Goal: Information Seeking & Learning: Understand process/instructions

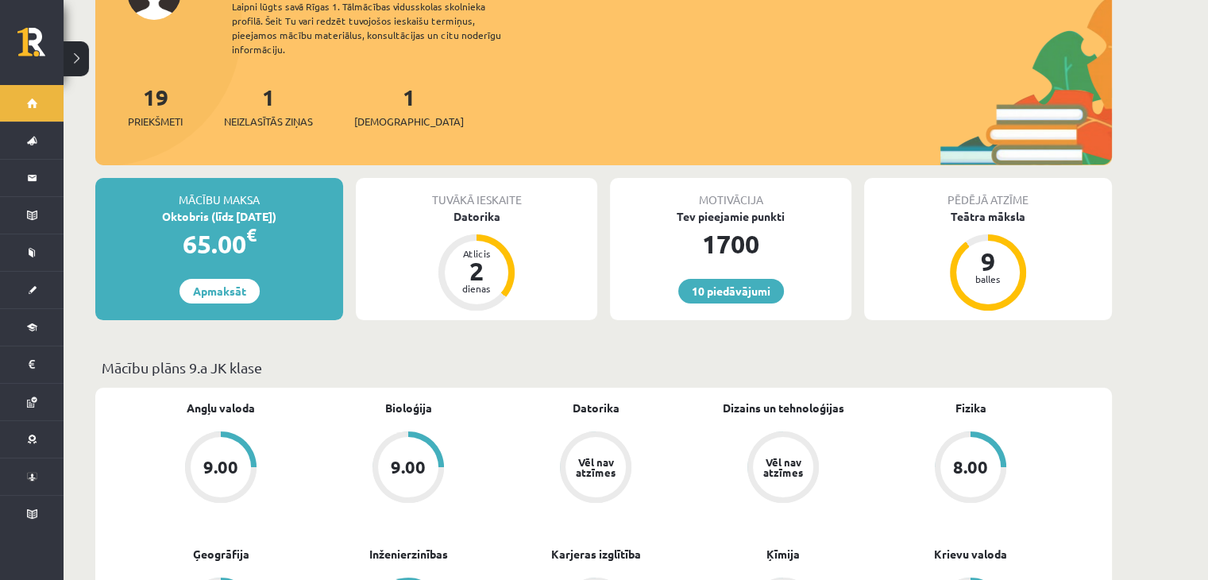
scroll to position [159, 0]
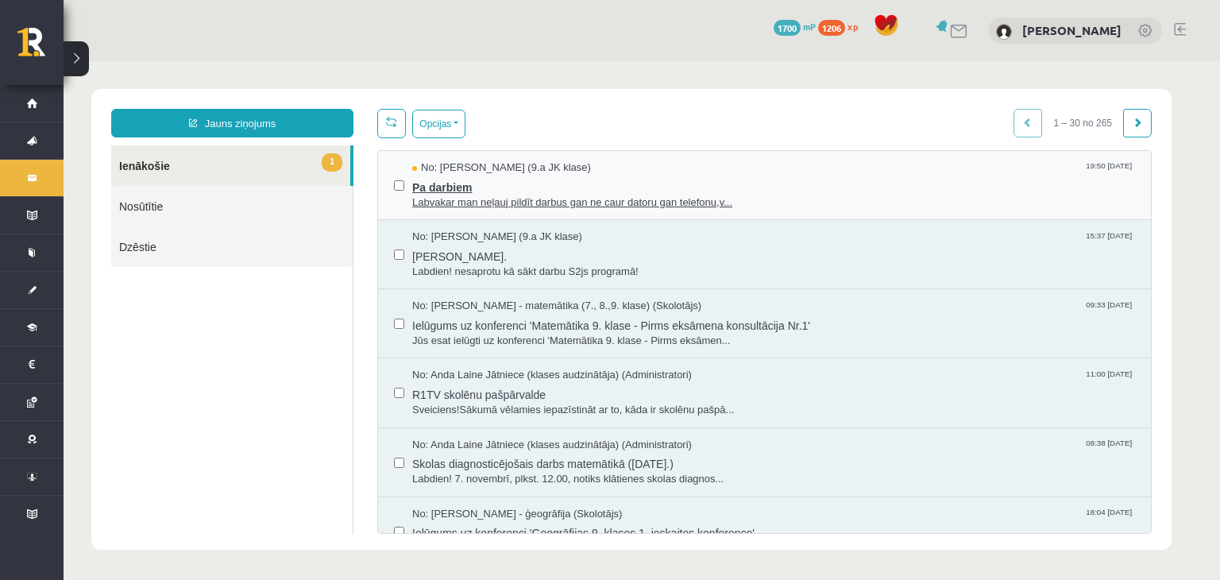
click at [475, 187] on span "Pa darbiem" at bounding box center [773, 186] width 723 height 20
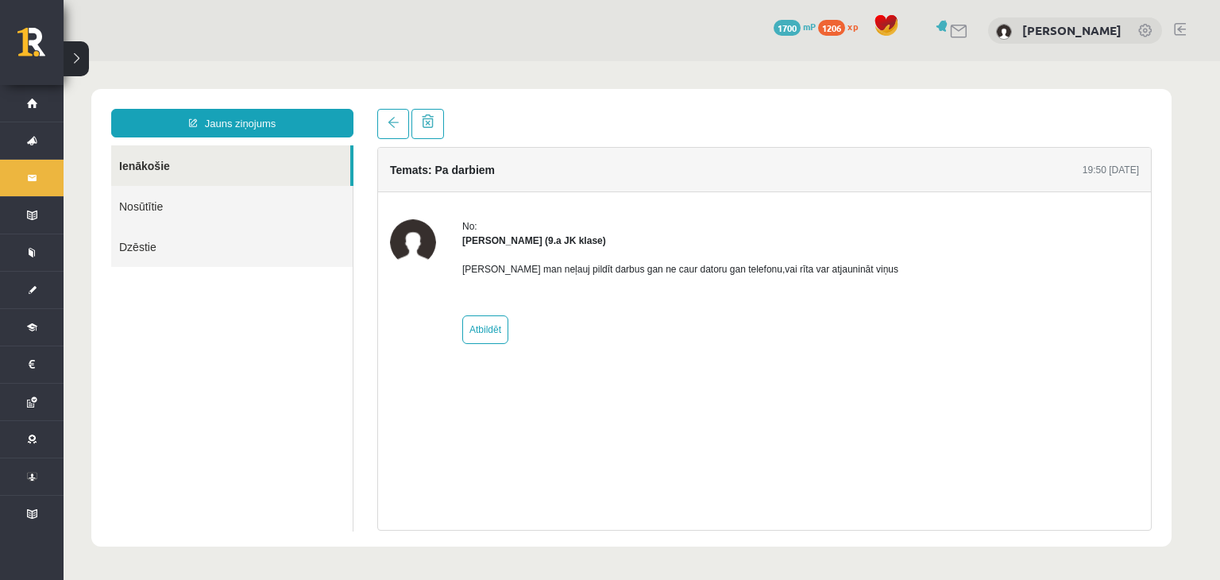
click at [649, 459] on div "Temats: Pa darbiem 19:50 14/10/2025 No: Paula Grienvalde (9.a JK klase) Labvaka…" at bounding box center [764, 339] width 774 height 384
click at [549, 420] on div "Temats: Pa darbiem 19:50 14/10/2025 No: Paula Grienvalde (9.a JK klase) Labvaka…" at bounding box center [764, 339] width 774 height 384
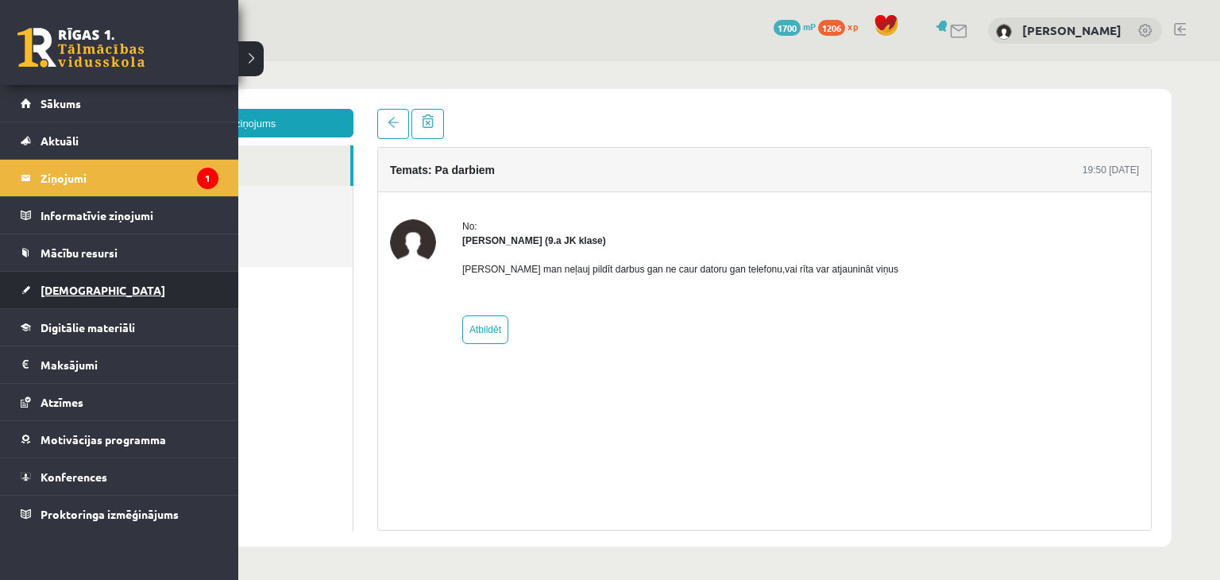
click at [53, 283] on span "[DEMOGRAPHIC_DATA]" at bounding box center [103, 290] width 125 height 14
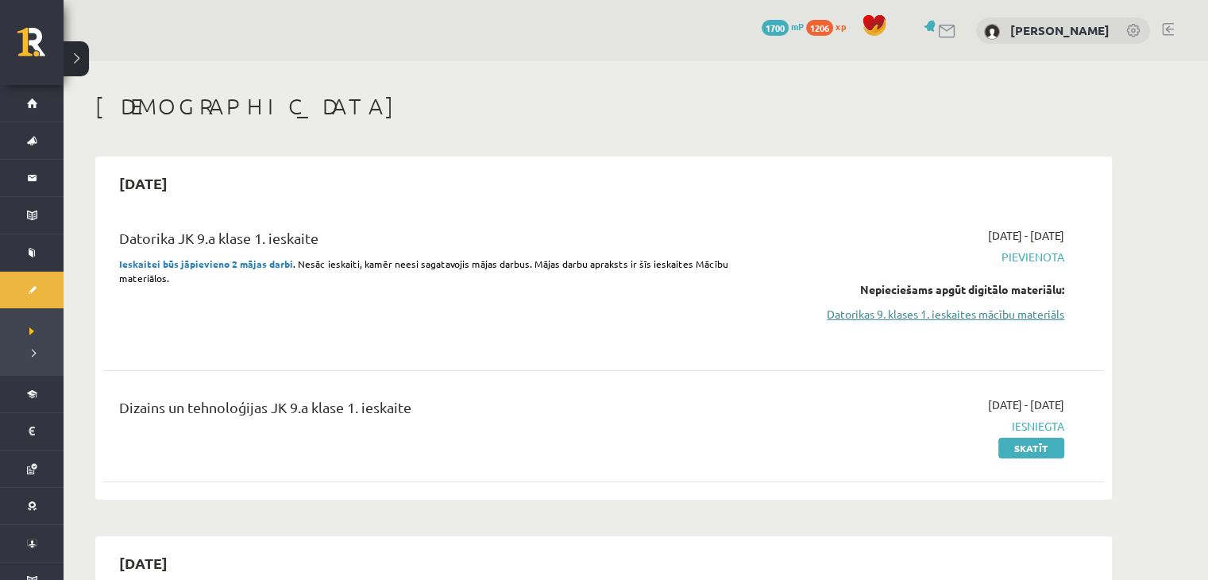
click at [882, 318] on link "Datorikas 9. klases 1. ieskaites mācību materiāls" at bounding box center [914, 314] width 299 height 17
click at [1021, 443] on link "Skatīt" at bounding box center [1031, 448] width 66 height 21
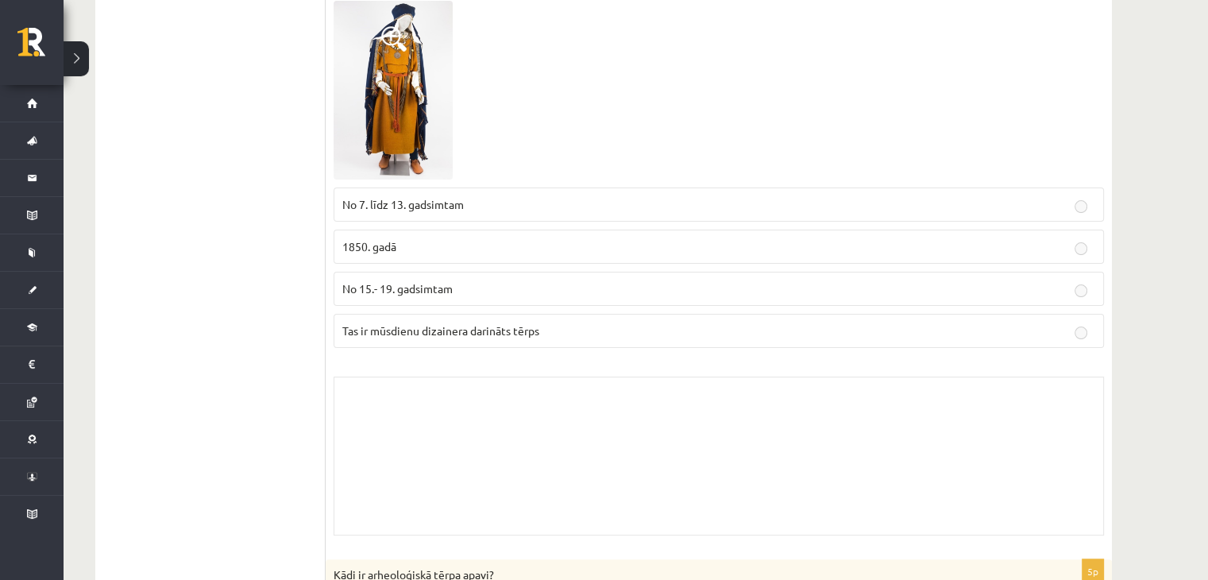
scroll to position [318, 0]
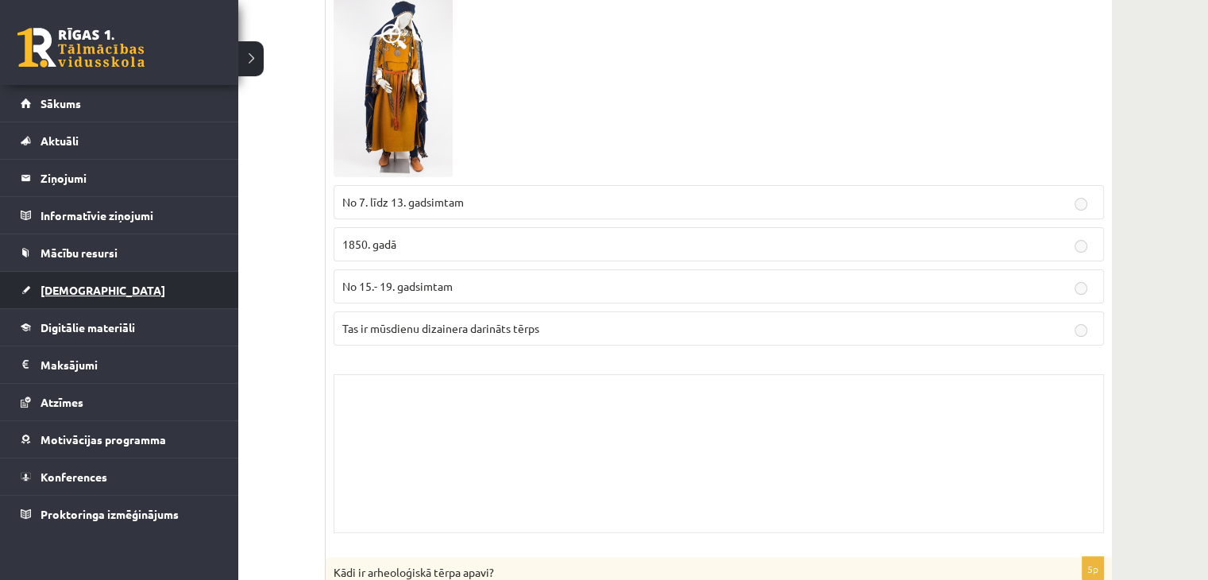
click at [43, 276] on link "[DEMOGRAPHIC_DATA]" at bounding box center [120, 290] width 198 height 37
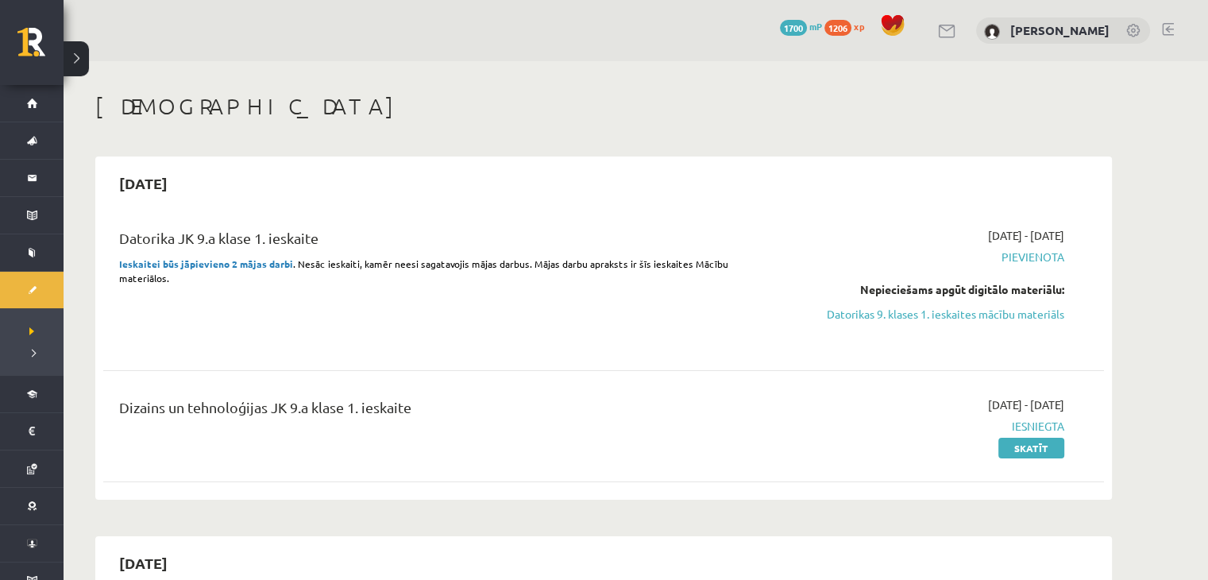
click at [534, 480] on div "Datorika JK 9.a klase 1. ieskaite Ieskaitei būs jāpievieno 2 mājas darbi . Nesā…" at bounding box center [603, 351] width 1001 height 280
click at [144, 328] on div "Datorika JK 9.a klase 1. ieskaite Ieskaitei būs jāpievieno 2 mājas darbi . Nesā…" at bounding box center [430, 286] width 646 height 118
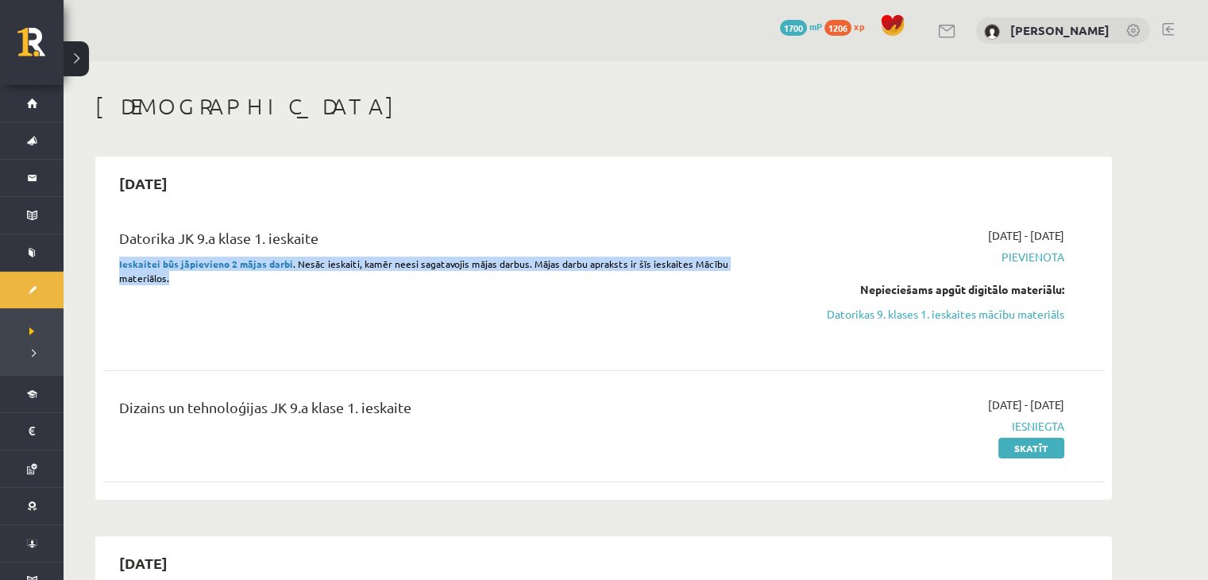
click at [144, 328] on div "Datorika JK 9.a klase 1. ieskaite Ieskaitei būs jāpievieno 2 mājas darbi . Nesā…" at bounding box center [430, 286] width 646 height 118
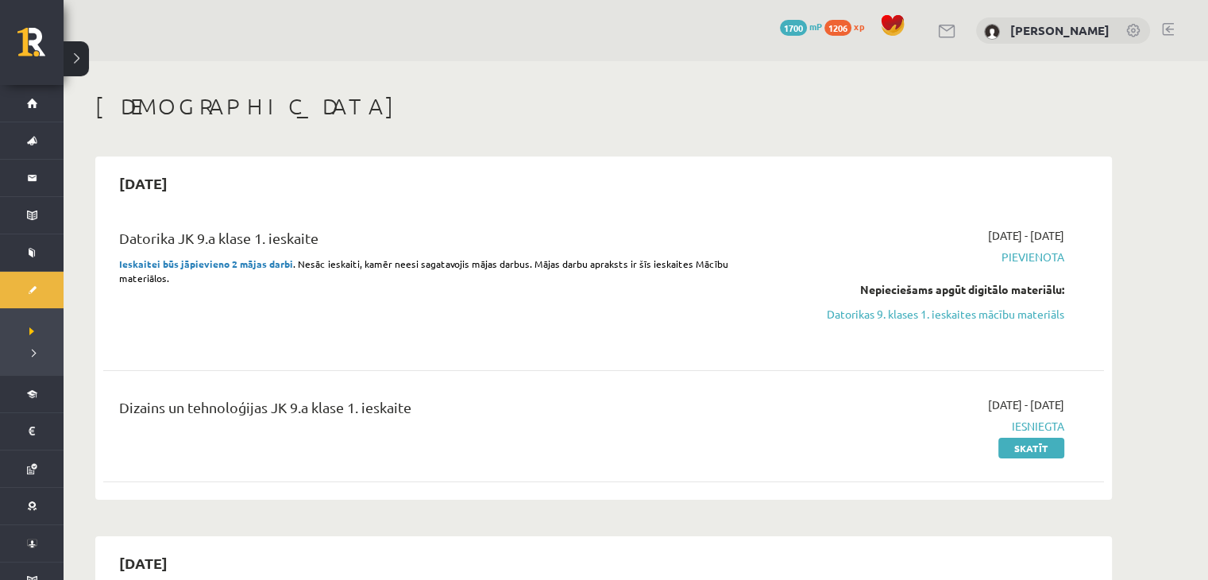
click at [281, 378] on div "Datorika JK 9.a klase 1. ieskaite Ieskaitei būs jāpievieno 2 mājas darbi . Nesā…" at bounding box center [603, 351] width 1001 height 280
click at [264, 320] on div "Datorika JK 9.a klase 1. ieskaite Ieskaitei būs jāpievieno 2 mājas darbi . Nesā…" at bounding box center [430, 286] width 646 height 118
click at [468, 365] on div "Datorika JK 9.a klase 1. ieskaite Ieskaitei būs jāpievieno 2 mājas darbi . Nesā…" at bounding box center [603, 351] width 1001 height 280
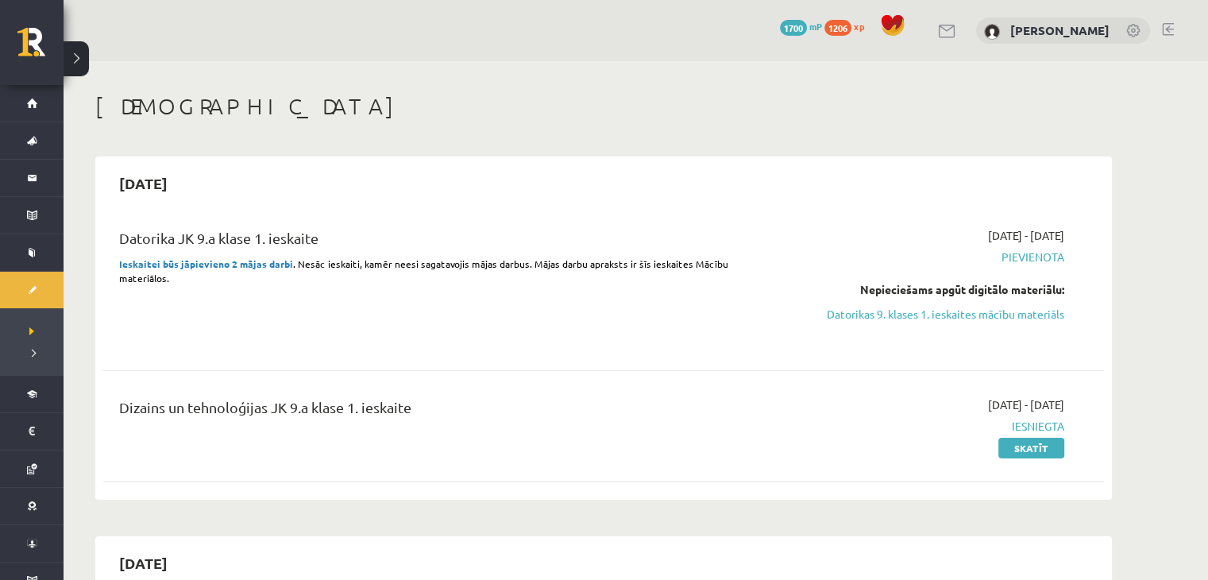
click at [468, 365] on div "Datorika JK 9.a klase 1. ieskaite Ieskaitei būs jāpievieno 2 mājas darbi . Nesā…" at bounding box center [603, 351] width 1001 height 280
click at [128, 274] on span ". Nesāc ieskaiti, kamēr neesi sagatavojis mājas darbus. Mājas darbu apraksts ir…" at bounding box center [423, 270] width 609 height 27
click at [133, 275] on span ". Nesāc ieskaiti, kamēr neesi sagatavojis mājas darbus. Mājas darbu apraksts ir…" at bounding box center [423, 270] width 609 height 27
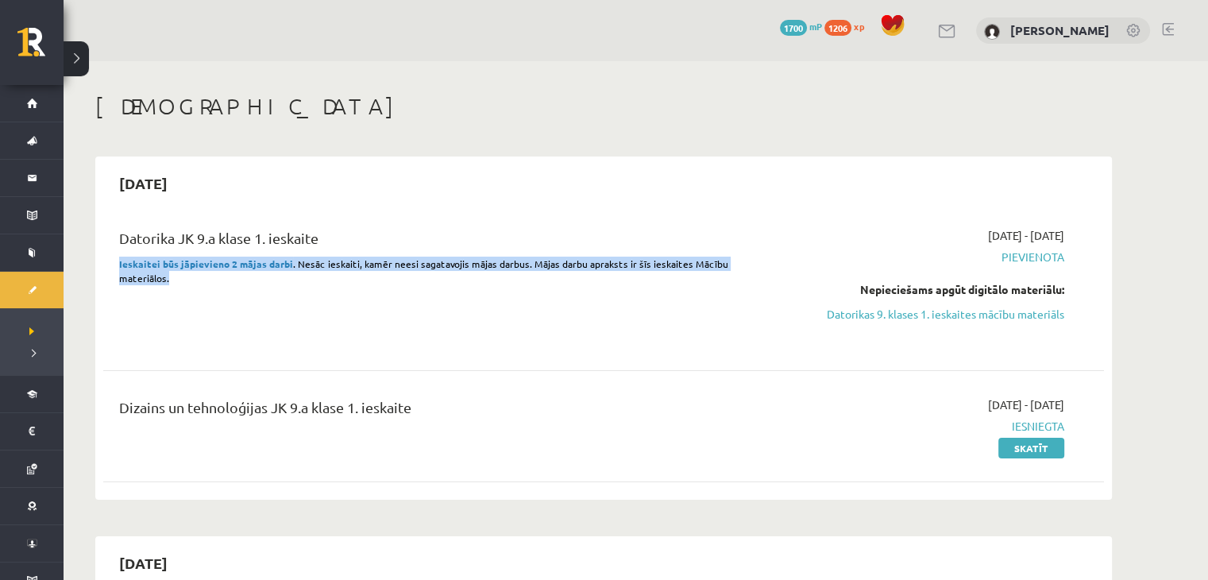
click at [133, 275] on span ". Nesāc ieskaiti, kamēr neesi sagatavojis mājas darbus. Mājas darbu apraksts ir…" at bounding box center [423, 270] width 609 height 27
click at [208, 289] on div "Datorika JK 9.a klase 1. ieskaite Ieskaitei būs jāpievieno 2 mājas darbi . Nesā…" at bounding box center [430, 286] width 646 height 118
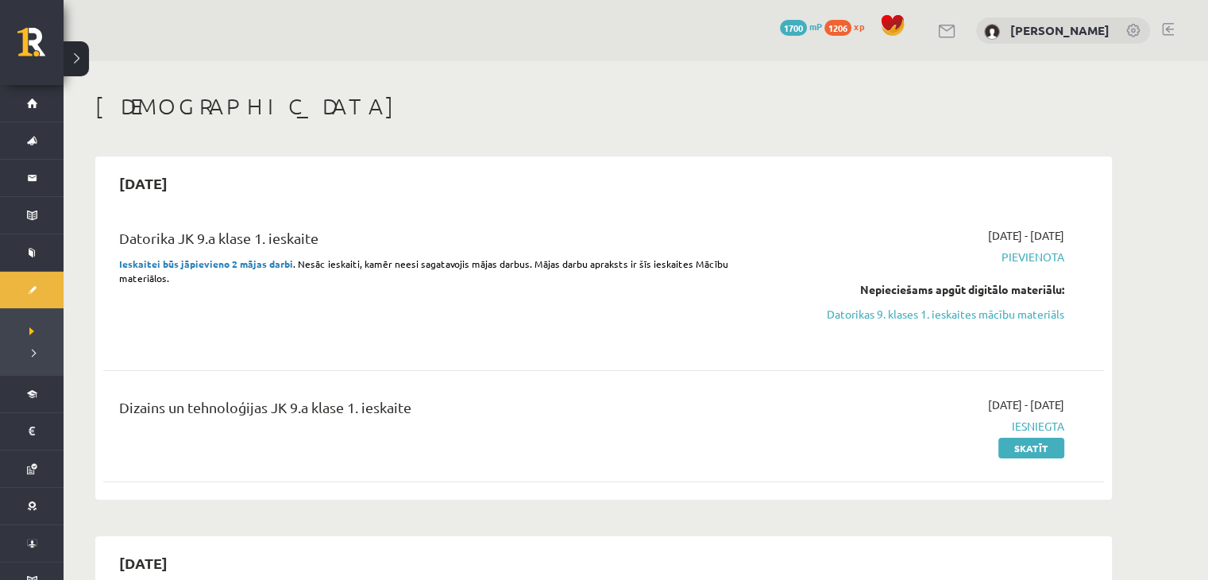
click at [208, 289] on div "Datorika JK 9.a klase 1. ieskaite Ieskaitei būs jāpievieno 2 mājas darbi . Nesā…" at bounding box center [430, 286] width 646 height 118
click at [199, 270] on p "Ieskaitei būs jāpievieno 2 mājas darbi . Nesāc ieskaiti, kamēr neesi sagatavoji…" at bounding box center [430, 271] width 622 height 29
click at [937, 322] on link "Datorikas 9. klases 1. ieskaites mācību materiāls" at bounding box center [914, 314] width 299 height 17
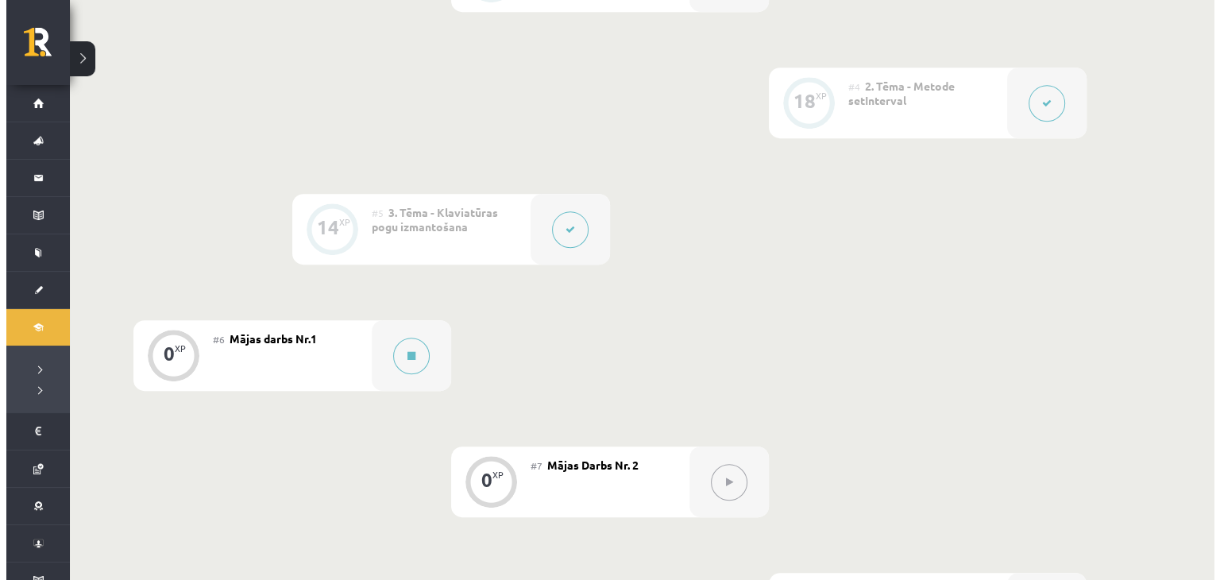
scroll to position [794, 0]
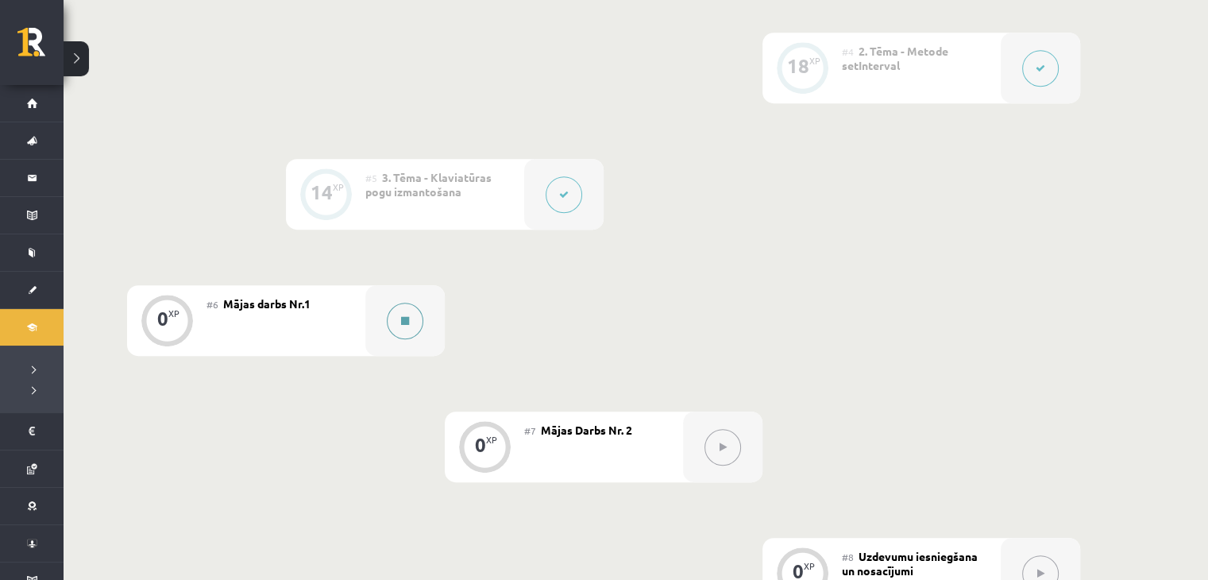
click at [390, 318] on button at bounding box center [405, 321] width 37 height 37
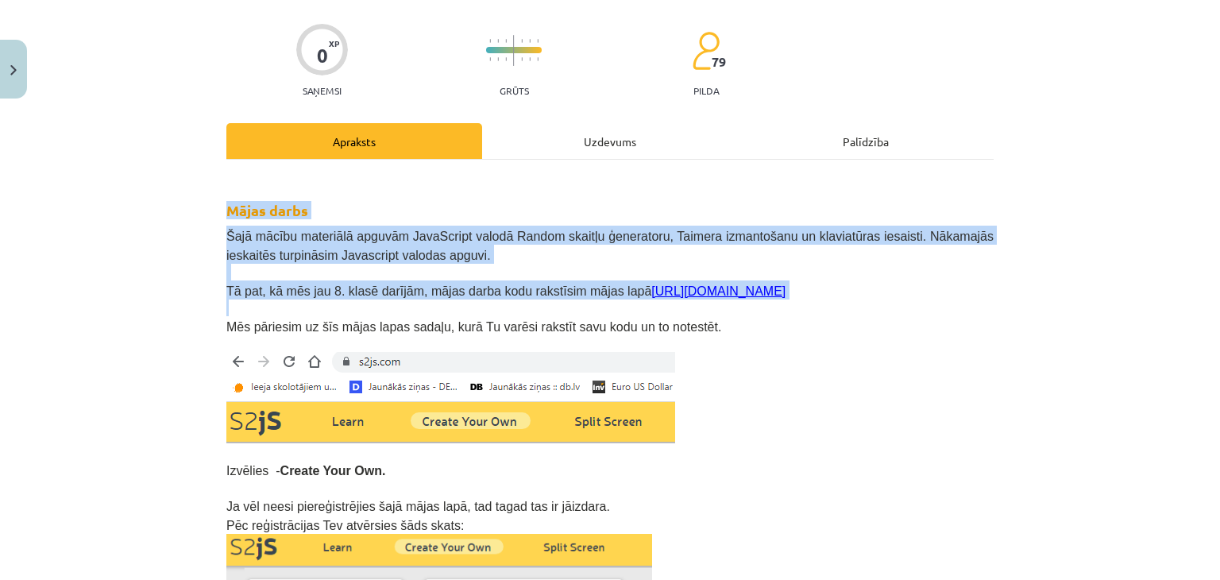
scroll to position [106, 0]
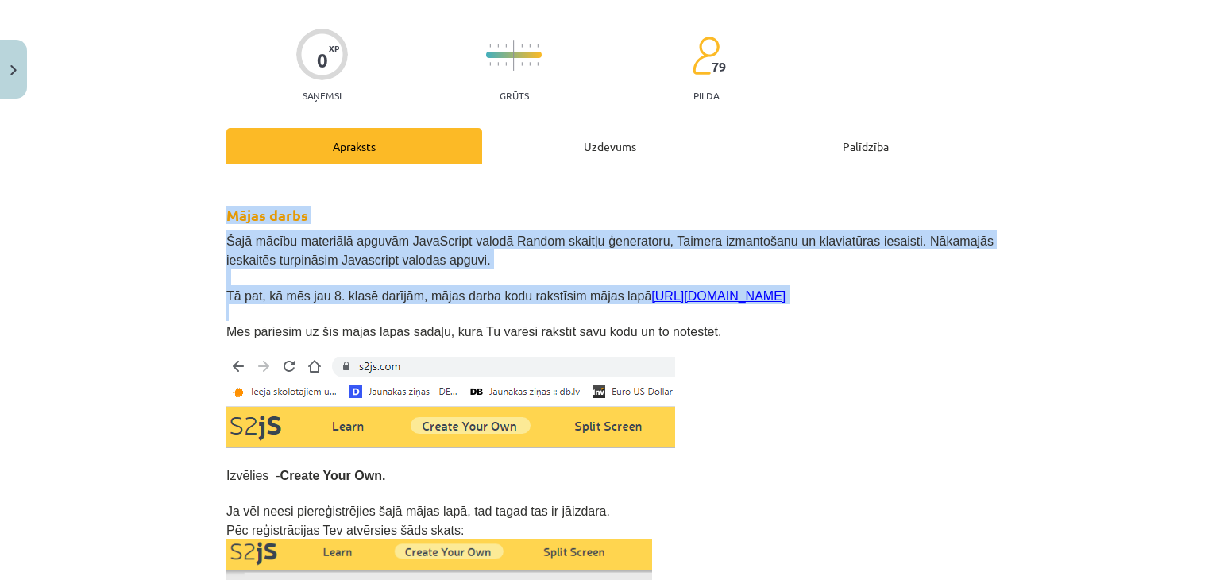
drag, startPoint x: 222, startPoint y: 163, endPoint x: 776, endPoint y: 309, distance: 573.3
click at [780, 318] on p at bounding box center [609, 312] width 767 height 17
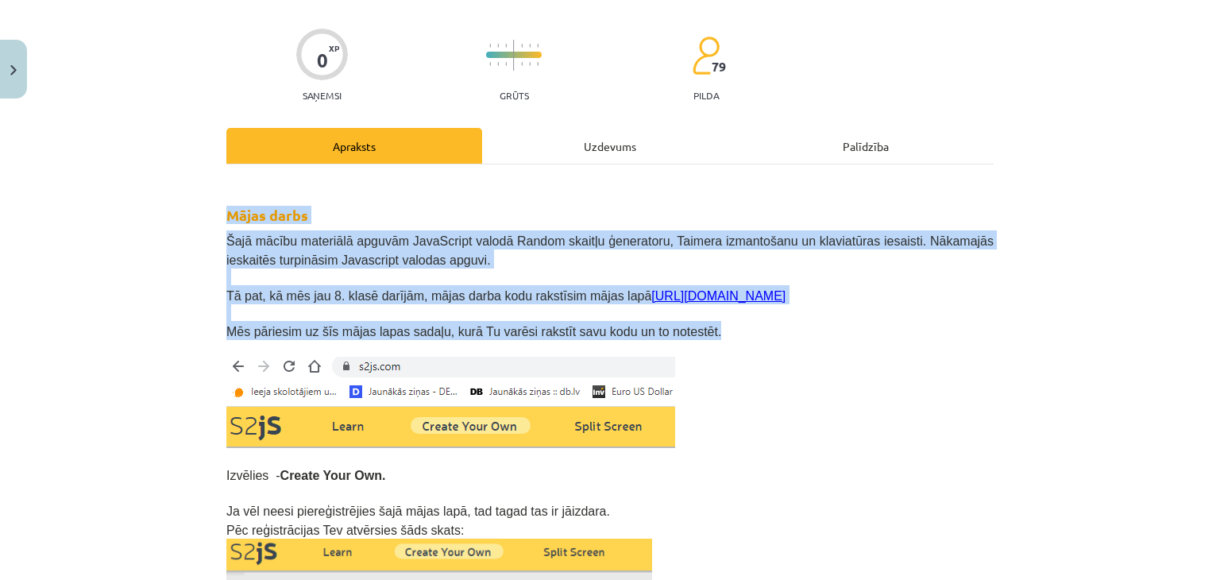
drag, startPoint x: 222, startPoint y: 210, endPoint x: 724, endPoint y: 333, distance: 517.6
copy div "Mājas darbs Šajā mācību materiālā apguvām JavaScript valodā Random skaitļu ģene…"
click at [133, 287] on div "Mācību tēma: Datorikas 9. klases 1. ieskaites mācību materiāls #6 Mājas darbs N…" at bounding box center [610, 290] width 1220 height 580
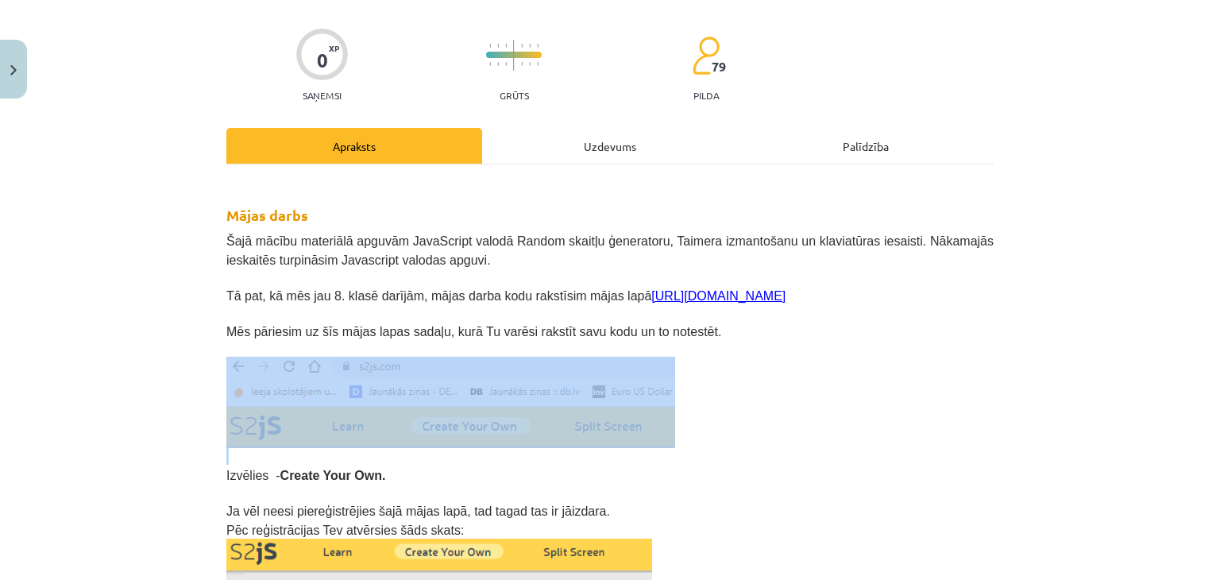
drag, startPoint x: 322, startPoint y: 449, endPoint x: 355, endPoint y: 411, distance: 50.7
click at [194, 425] on div "Mācību tēma: Datorikas 9. klases 1. ieskaites mācību materiāls #6 Mājas darbs N…" at bounding box center [610, 290] width 1220 height 580
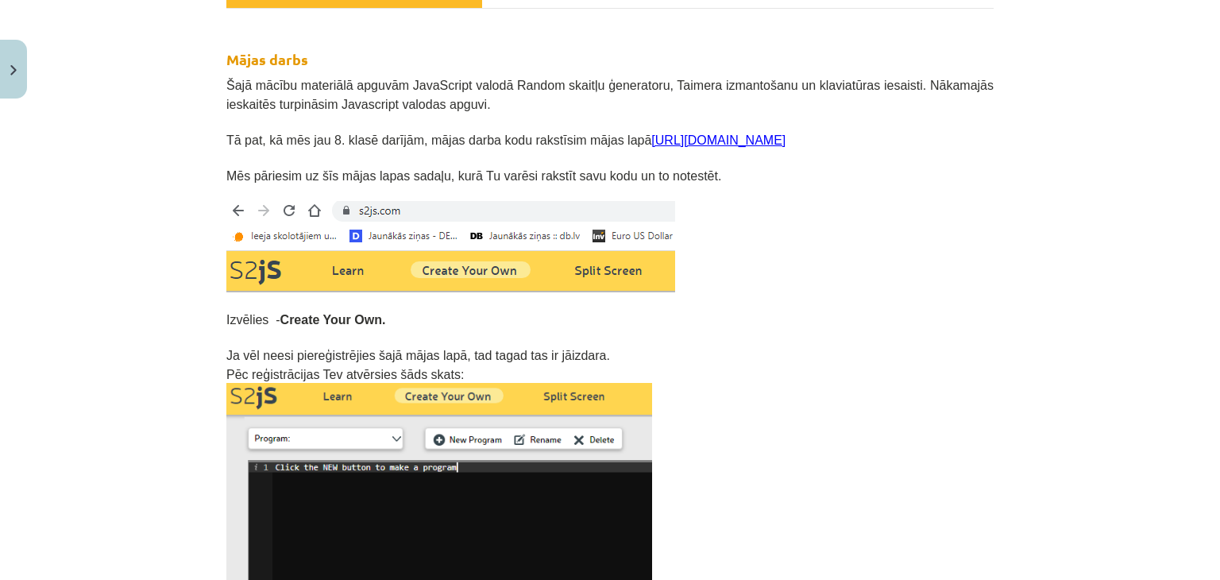
scroll to position [264, 0]
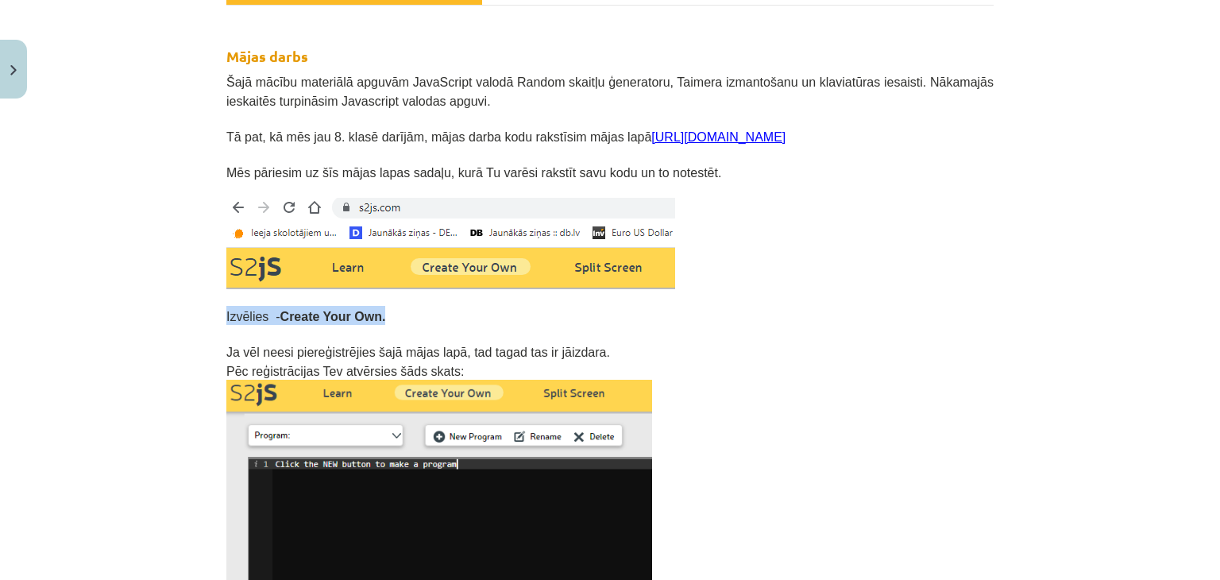
drag, startPoint x: 213, startPoint y: 310, endPoint x: 411, endPoint y: 315, distance: 198.6
copy span "Izvēlies - Create Your Own."
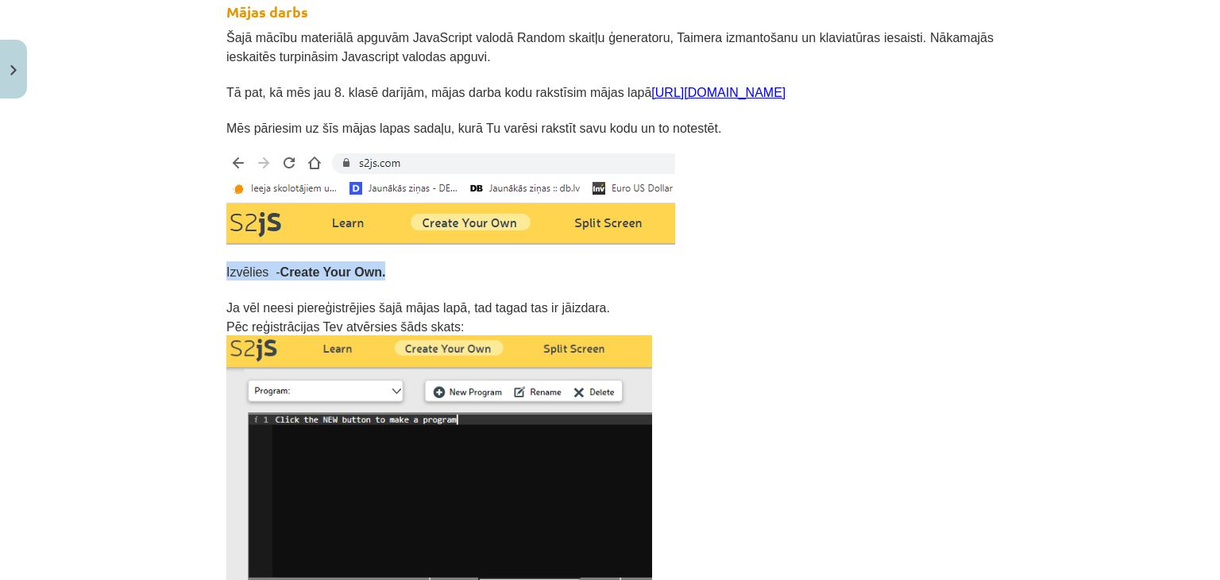
scroll to position [370, 0]
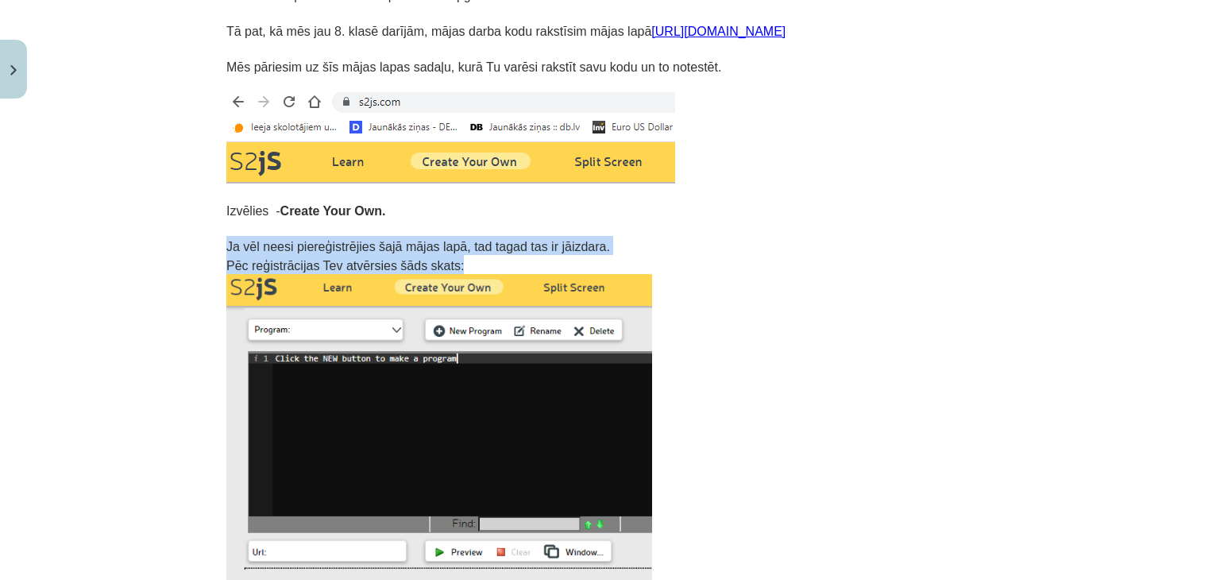
drag, startPoint x: 214, startPoint y: 235, endPoint x: 449, endPoint y: 265, distance: 237.0
copy div "Ja vēl neesi piereģistrējies šajā mājas lapā, tad tagad tas ir jāizdara. Pēc re…"
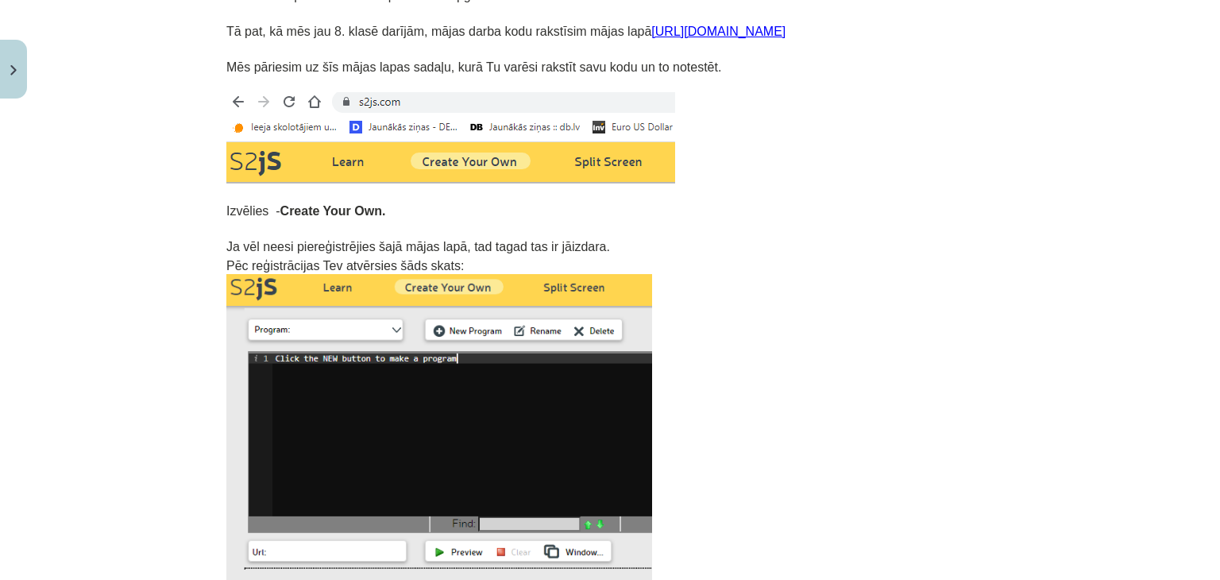
click at [172, 231] on div "Mācību tēma: Datorikas 9. klases 1. ieskaites mācību materiāls #6 Mājas darbs N…" at bounding box center [610, 290] width 1220 height 580
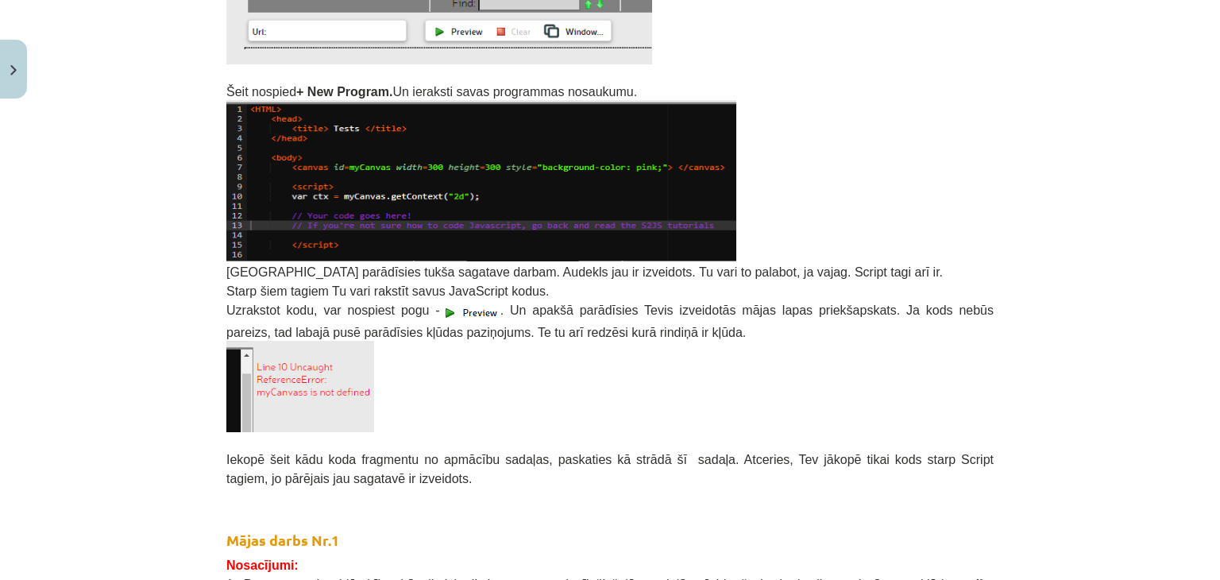
scroll to position [900, 0]
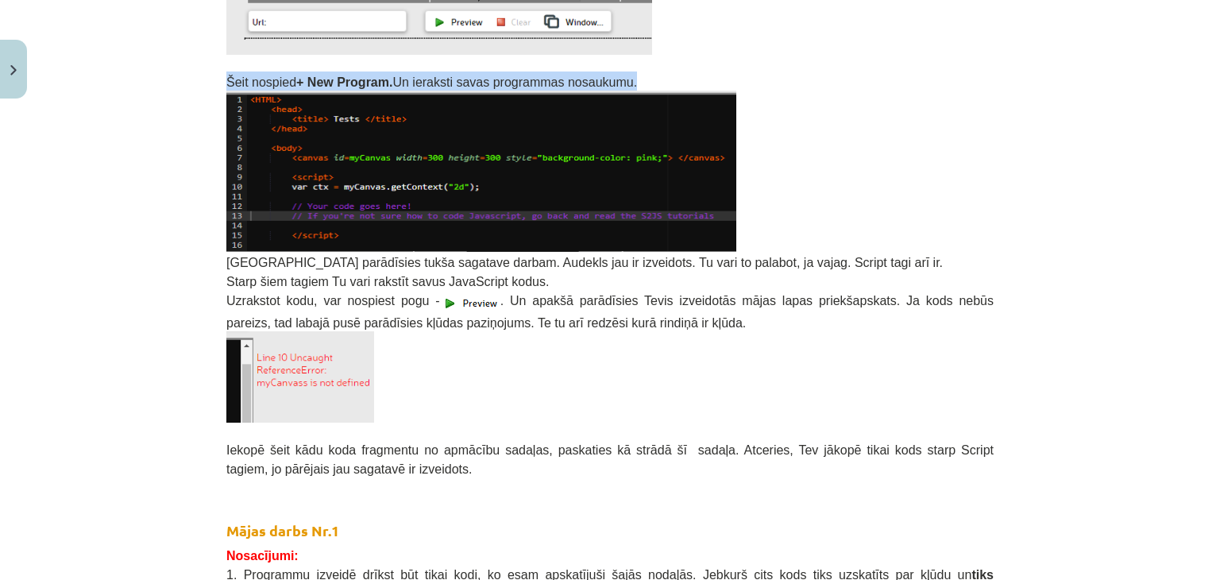
drag, startPoint x: 203, startPoint y: 71, endPoint x: 598, endPoint y: 72, distance: 395.5
click at [598, 72] on div "Mācību tēma: Datorikas 9. klases 1. ieskaites mācību materiāls #6 Mājas darbs N…" at bounding box center [610, 290] width 1220 height 580
copy span "Šeit nospied + New Program. Un ieraksti savas programmas nosaukumu."
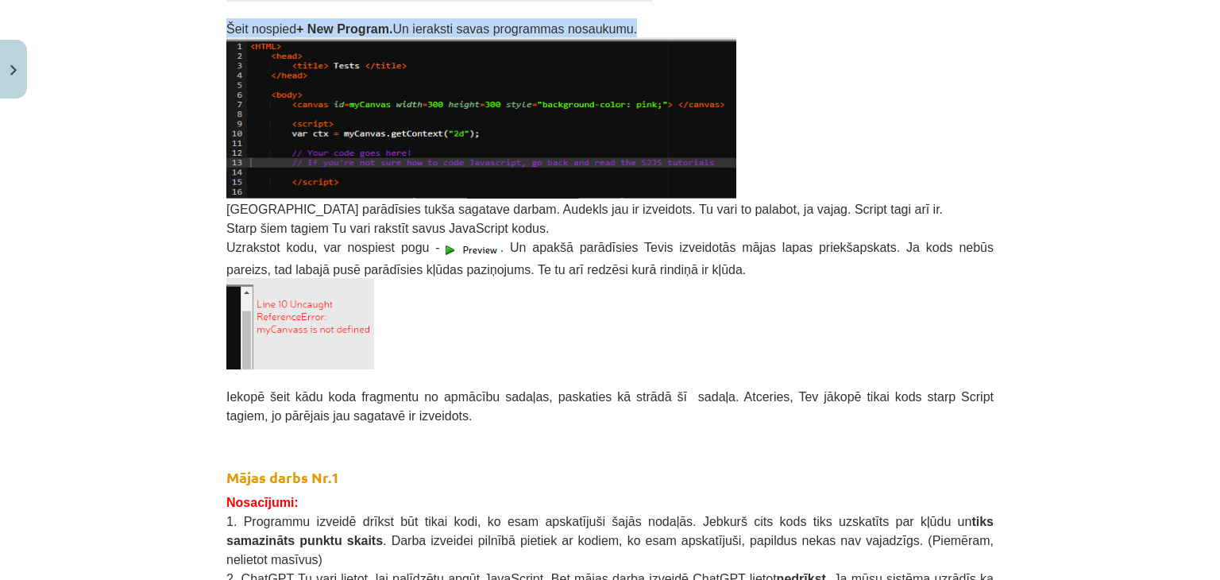
drag, startPoint x: 219, startPoint y: 208, endPoint x: 659, endPoint y: 266, distance: 443.8
copy div "Lodziņā parādīsies tukša sagatave darbam. Audekls jau ir izveidots. Tu vari to …"
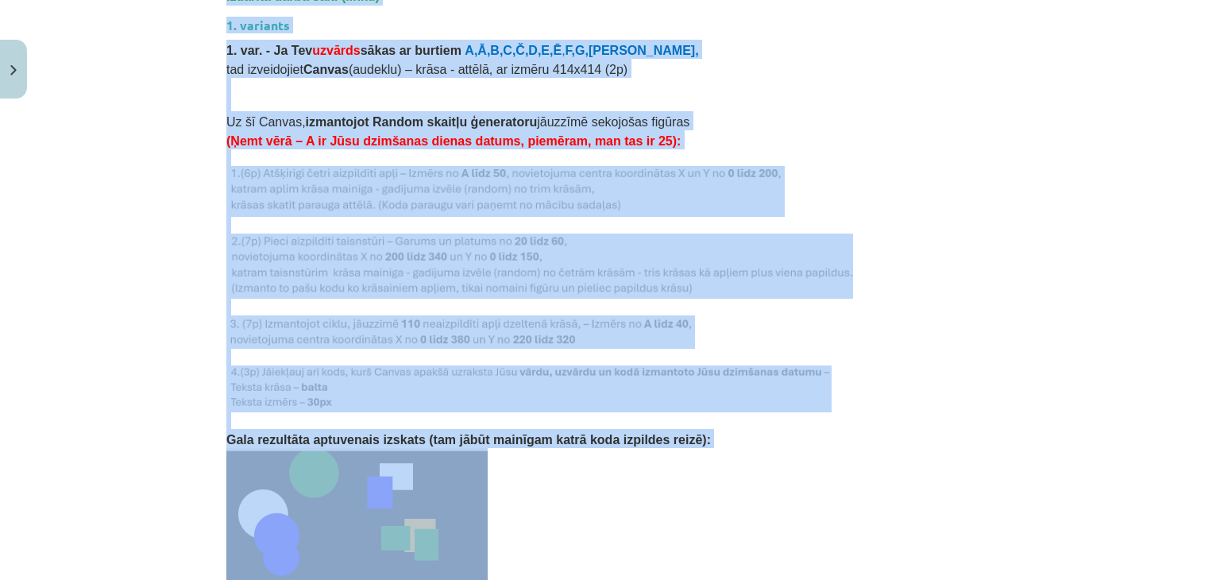
scroll to position [1747, 0]
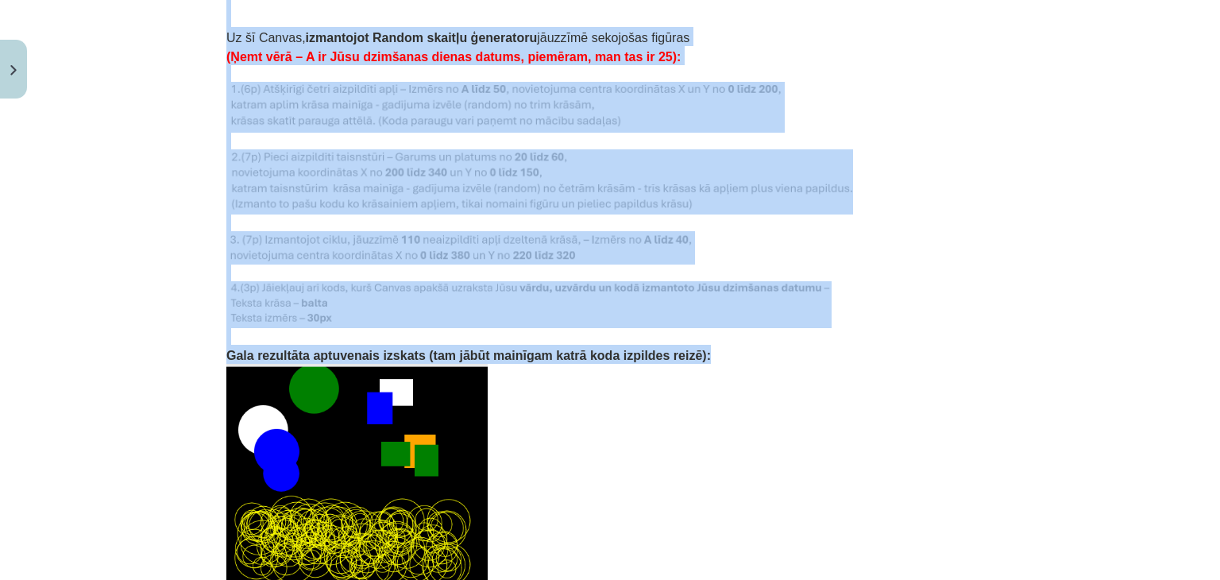
drag, startPoint x: 206, startPoint y: 286, endPoint x: 686, endPoint y: 325, distance: 481.2
click at [686, 325] on div "Mācību tēma: Datorikas 9. klases 1. ieskaites mācību materiāls #6 Mājas darbs N…" at bounding box center [610, 290] width 1220 height 580
copy div "Iekopē šeit kādu koda fragmentu no apmācību sadaļas, paskaties kā strādā šī sad…"
